Goal: Contribute content

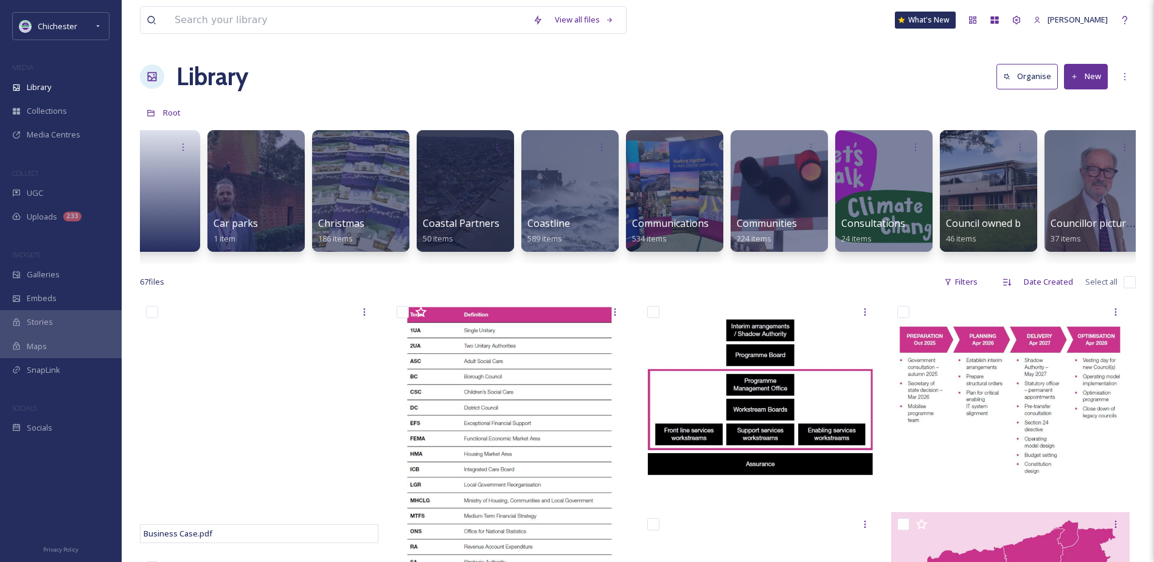
scroll to position [0, 473]
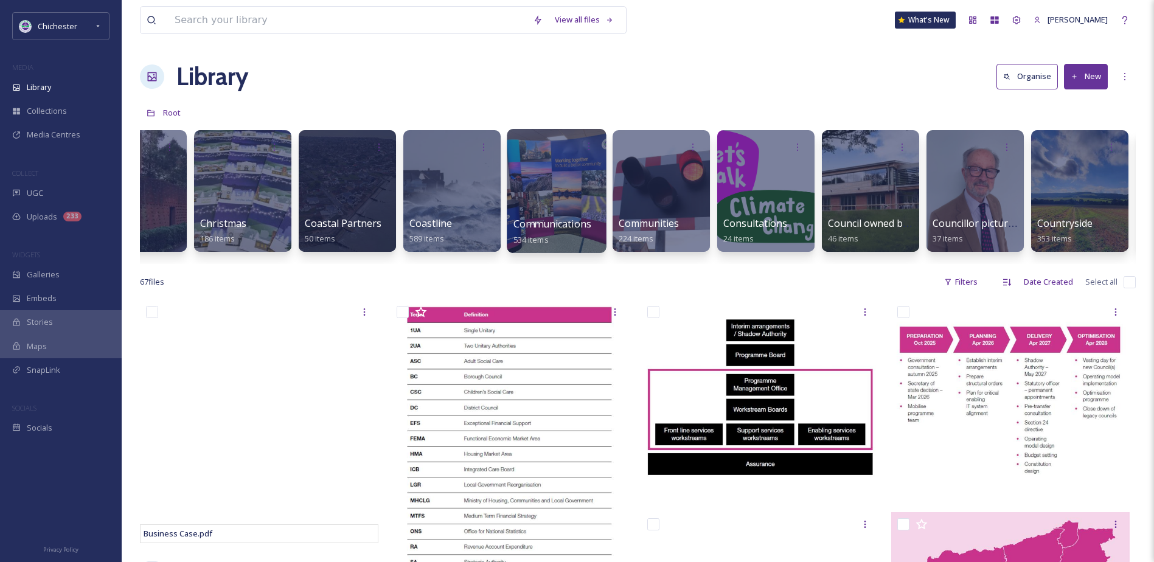
click at [543, 194] on div at bounding box center [556, 191] width 99 height 124
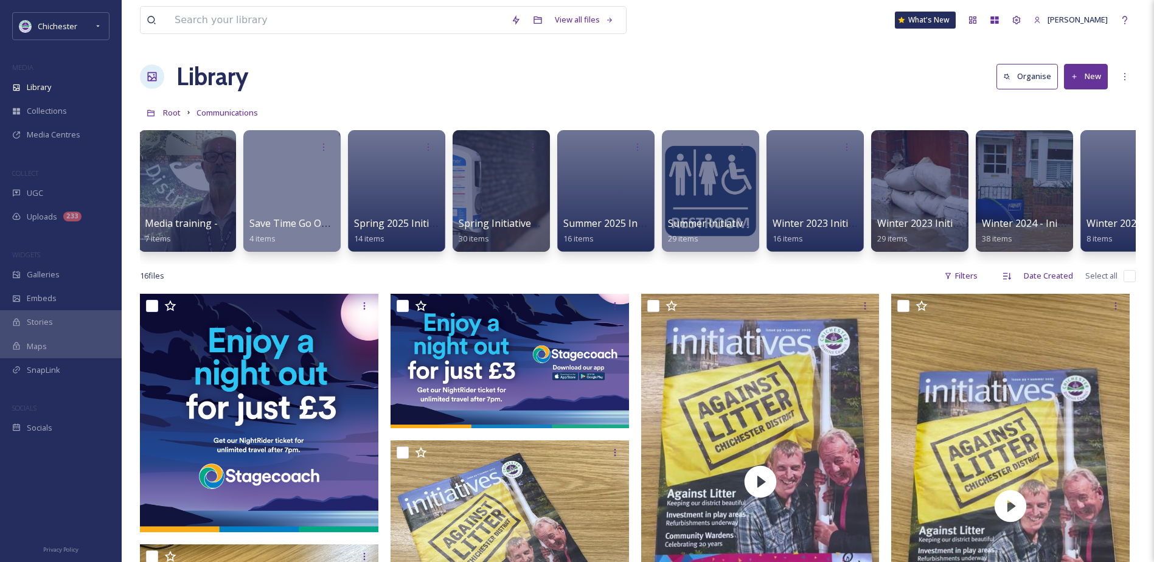
scroll to position [0, 1622]
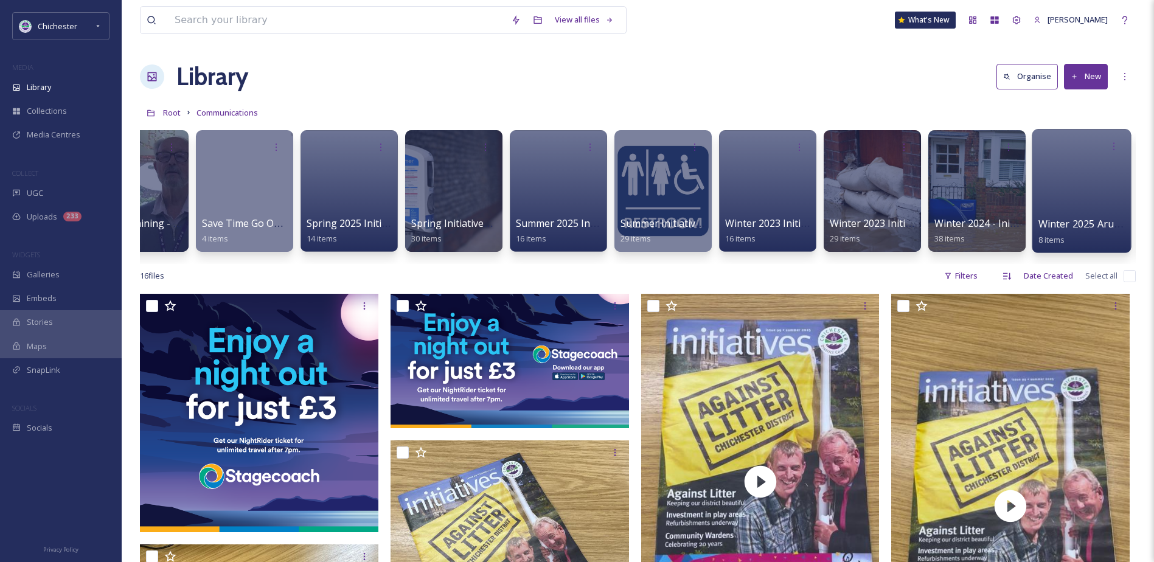
click at [1061, 190] on div at bounding box center [1081, 191] width 99 height 124
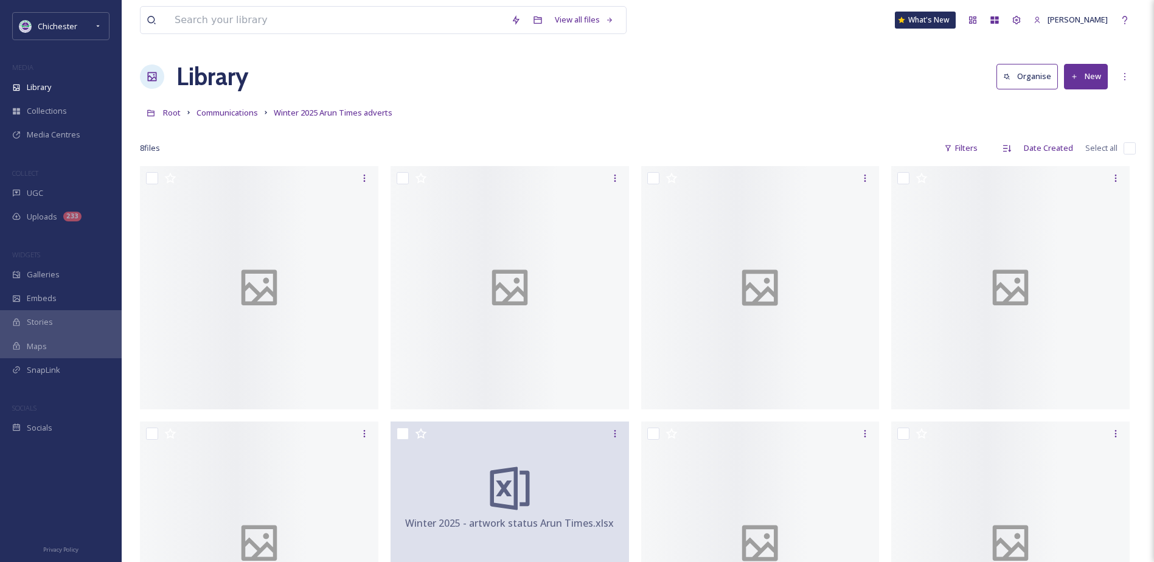
click at [1083, 77] on button "New" at bounding box center [1086, 76] width 44 height 25
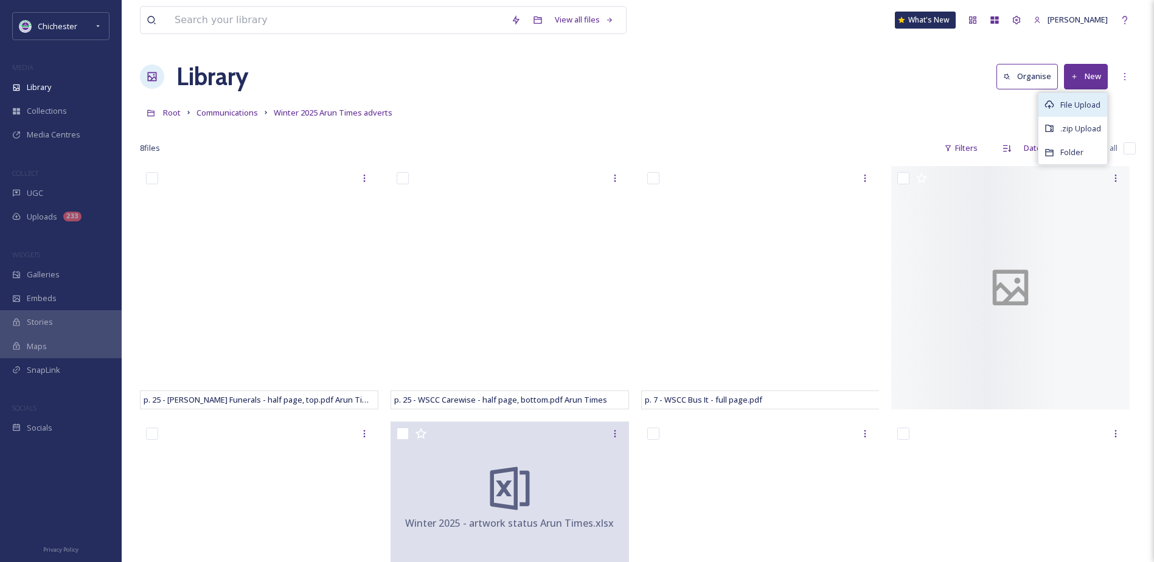
click at [1073, 103] on span "File Upload" at bounding box center [1081, 105] width 40 height 12
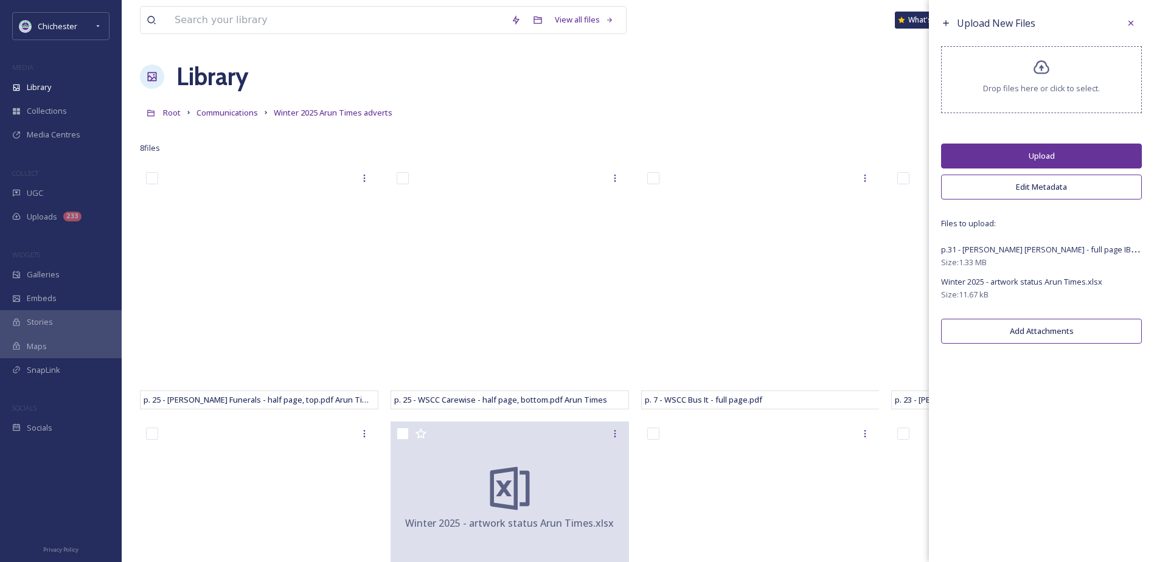
click at [1044, 156] on button "Upload" at bounding box center [1041, 156] width 201 height 25
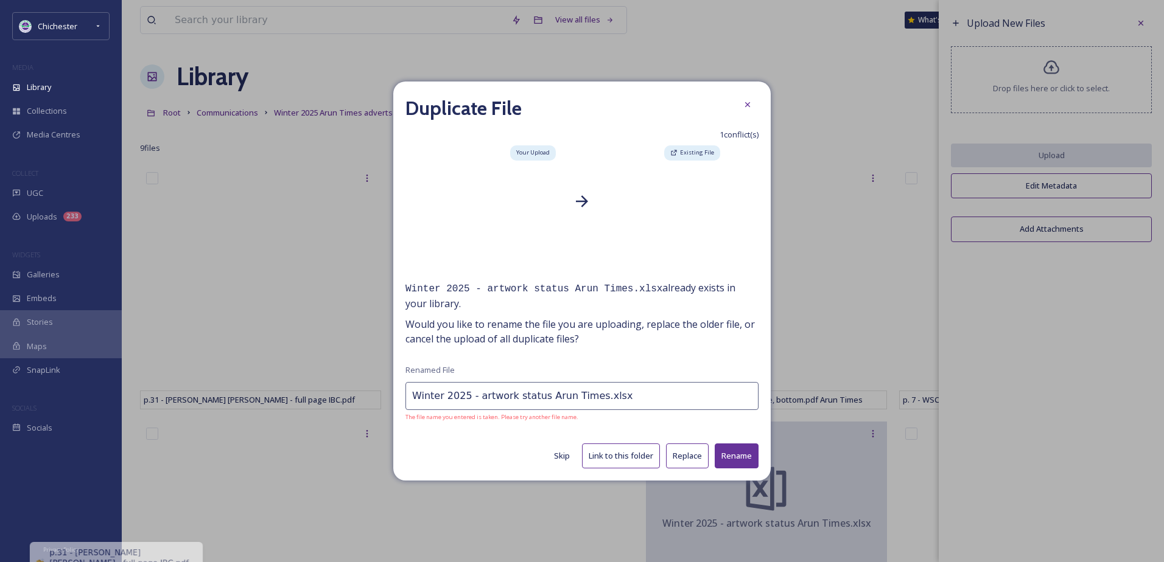
click at [700, 455] on button "Replace" at bounding box center [687, 456] width 43 height 25
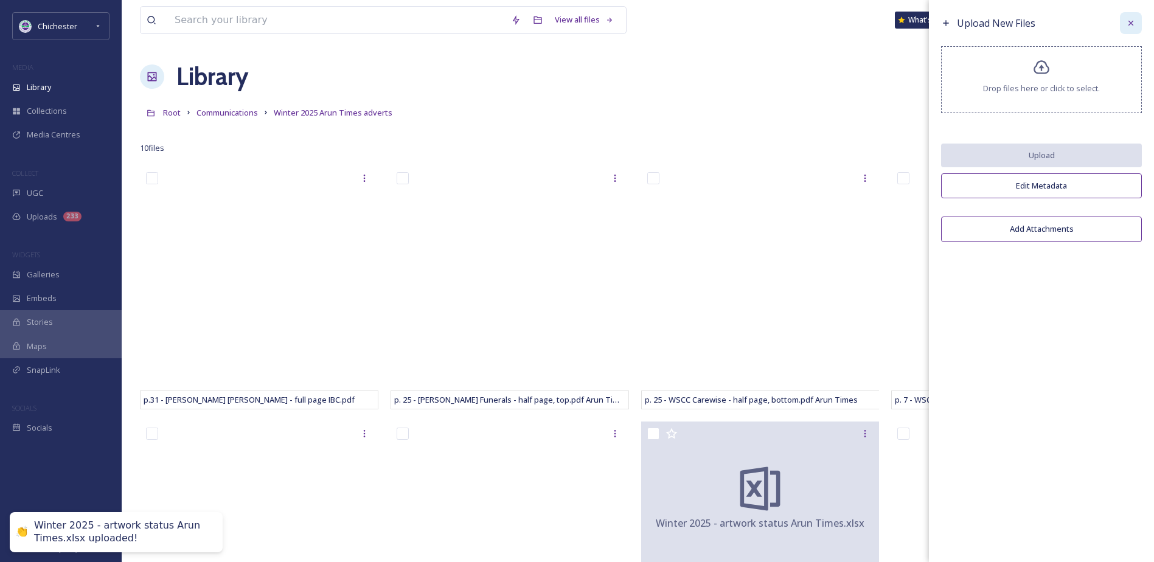
click at [1124, 24] on div at bounding box center [1131, 23] width 22 height 22
